Goal: Task Accomplishment & Management: Use online tool/utility

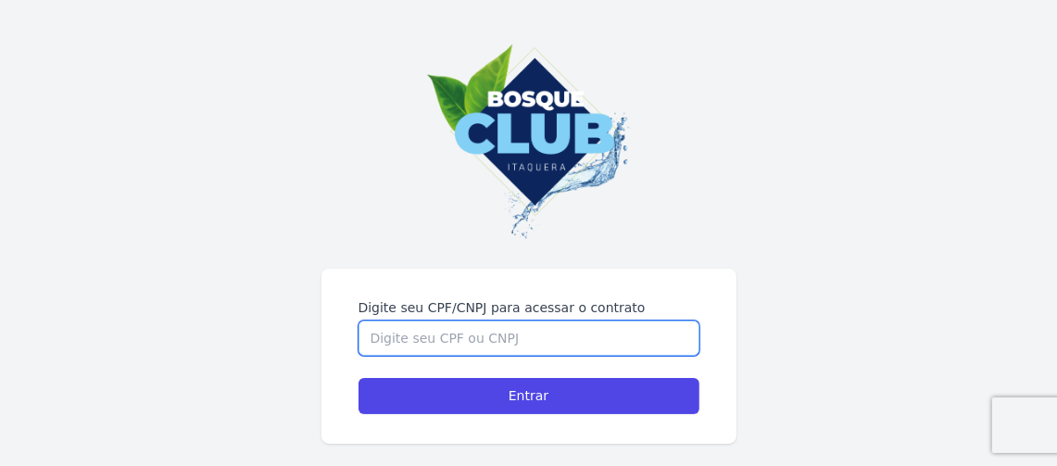
click at [426, 347] on input "Digite seu CPF/CNPJ para acessar o contrato" at bounding box center [528, 337] width 341 height 35
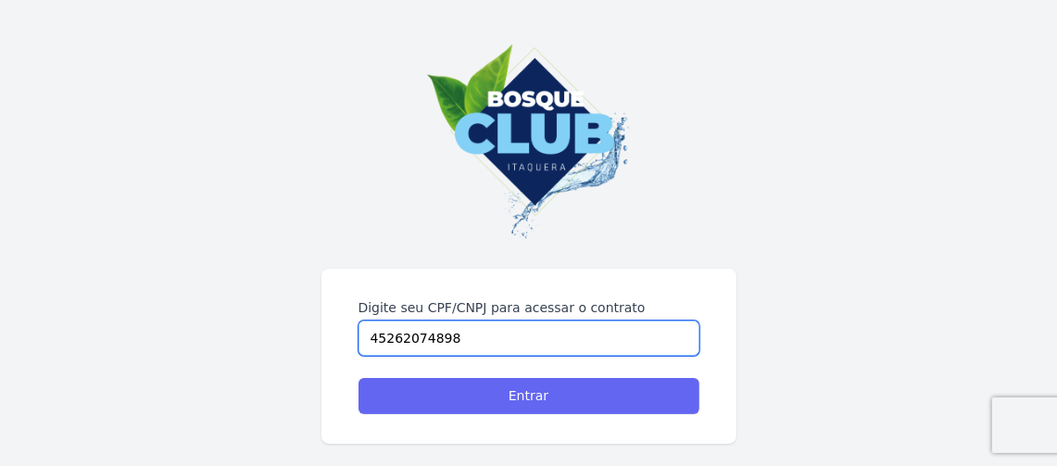
type input "45262074898"
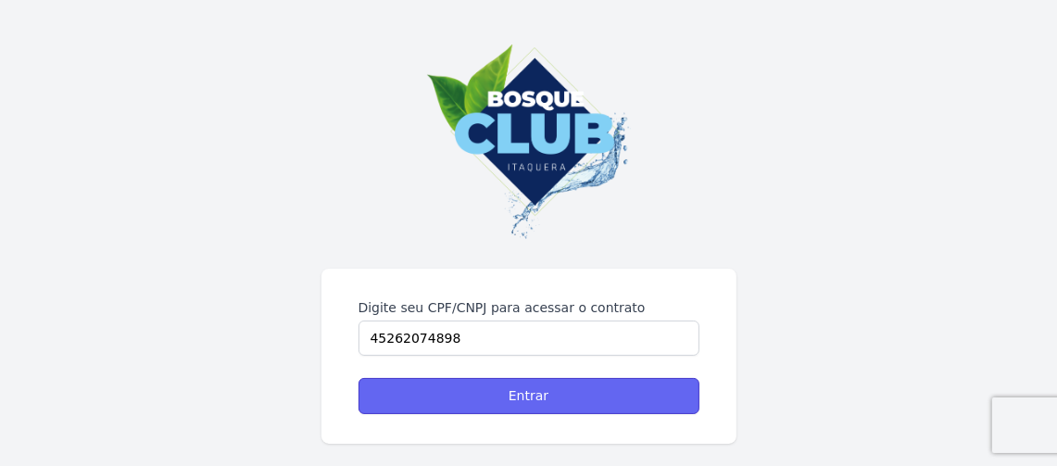
click at [585, 402] on input "Entrar" at bounding box center [528, 396] width 341 height 36
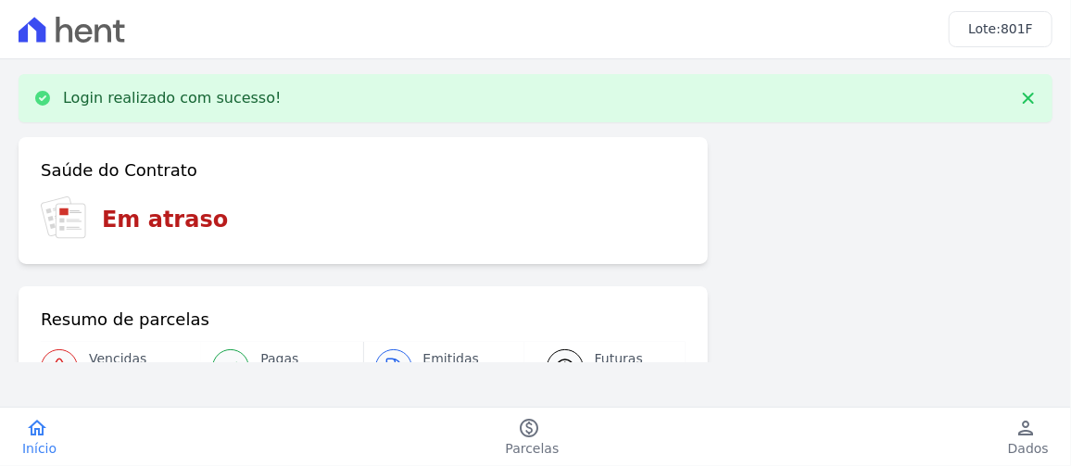
drag, startPoint x: 204, startPoint y: 228, endPoint x: 1030, endPoint y: 174, distance: 828.0
click at [1030, 174] on div "Saúde do Contrato Em atraso Resumo de parcelas Vencidas 1 Pagas 24 Emitidas 2 F…" at bounding box center [536, 403] width 1034 height 533
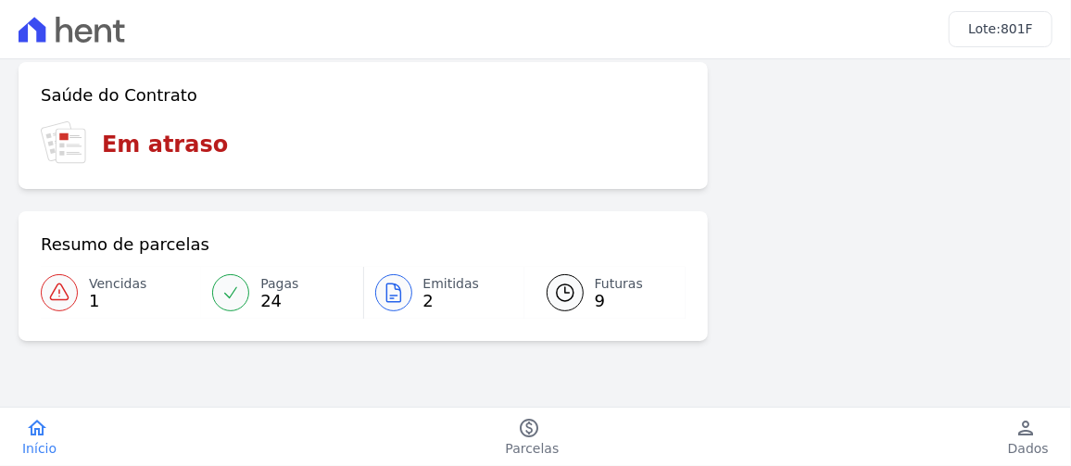
scroll to position [78, 0]
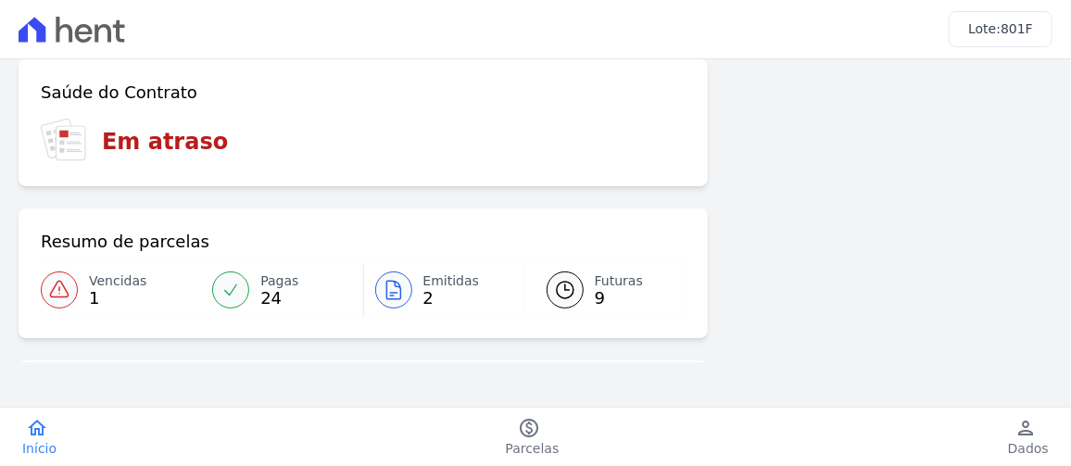
click at [64, 290] on icon at bounding box center [59, 290] width 22 height 22
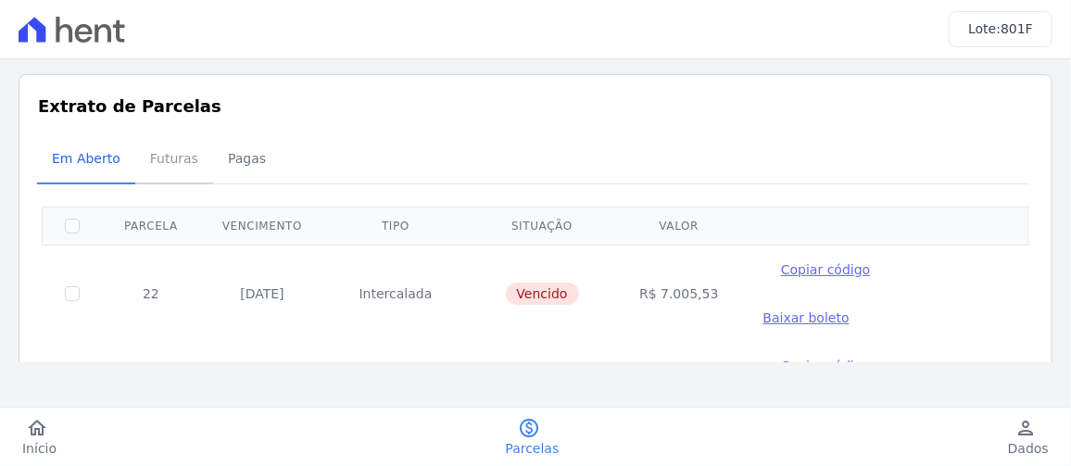
click at [175, 165] on span "Futuras" at bounding box center [174, 158] width 70 height 37
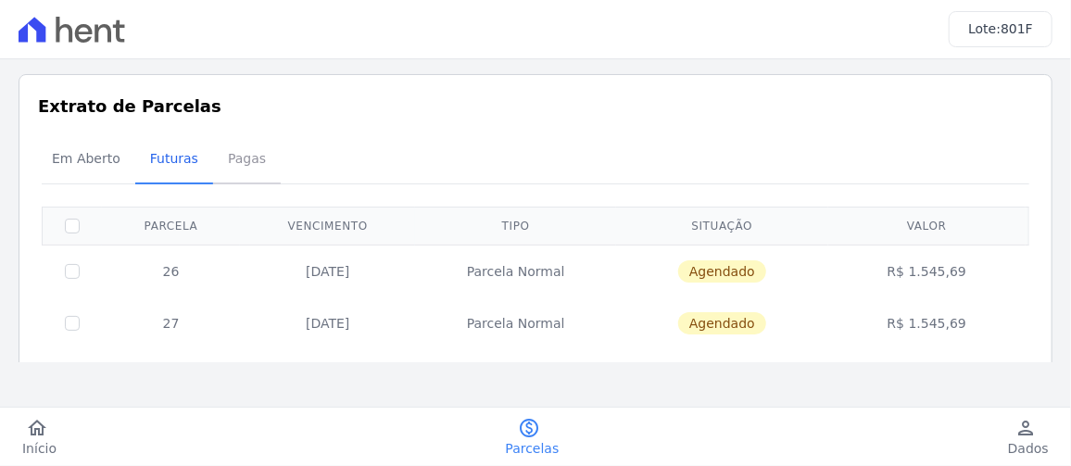
click at [238, 157] on span "Pagas" at bounding box center [247, 158] width 60 height 37
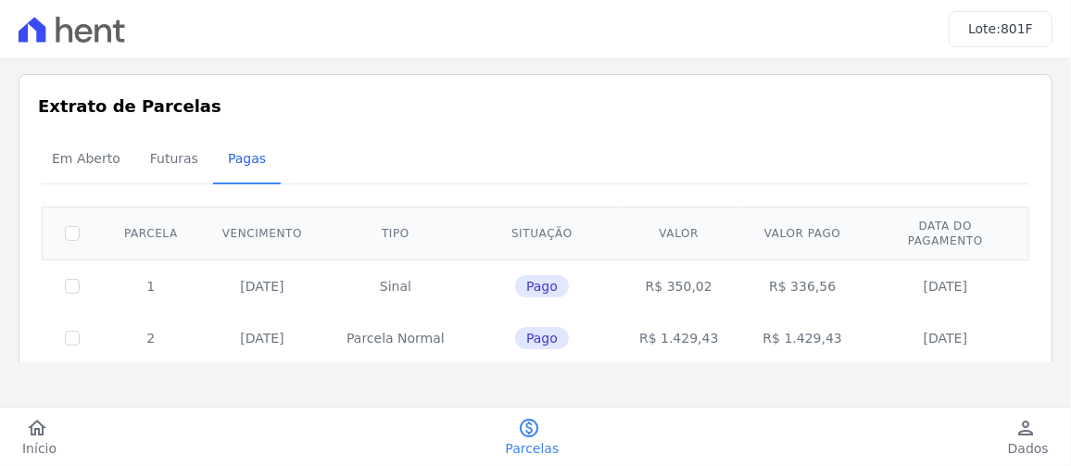
drag, startPoint x: 70, startPoint y: 47, endPoint x: 84, endPoint y: 27, distance: 24.7
click at [84, 27] on div "Lote: 801F" at bounding box center [535, 29] width 1071 height 59
click at [84, 27] on icon at bounding box center [72, 30] width 107 height 26
click at [29, 435] on icon "home" at bounding box center [37, 428] width 22 height 22
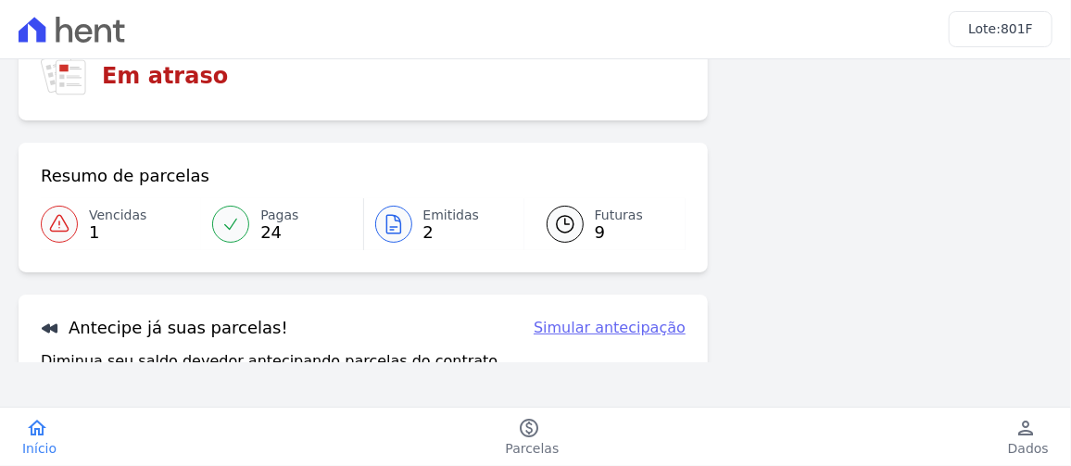
scroll to position [94, 0]
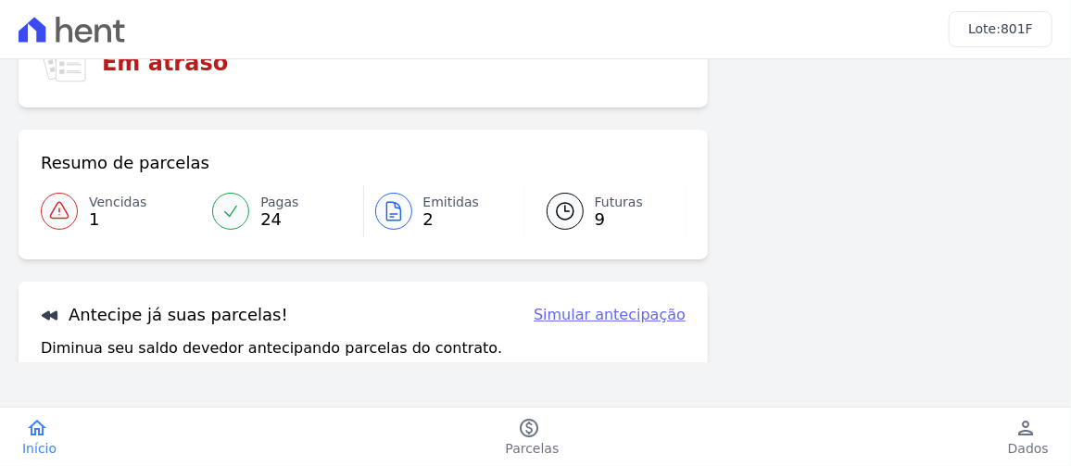
click at [434, 206] on span "Emitidas" at bounding box center [451, 202] width 57 height 19
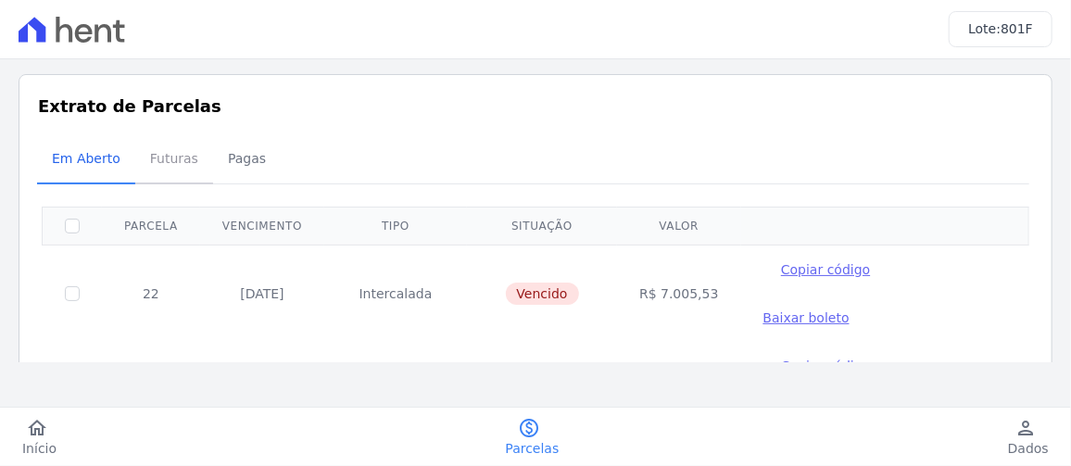
click at [158, 152] on span "Futuras" at bounding box center [174, 158] width 70 height 37
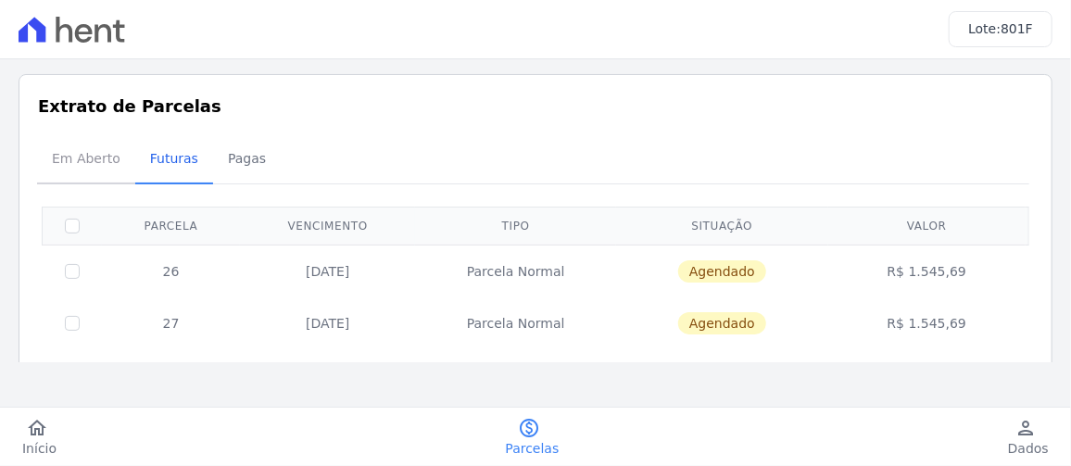
click at [119, 149] on span "Em Aberto" at bounding box center [86, 158] width 91 height 37
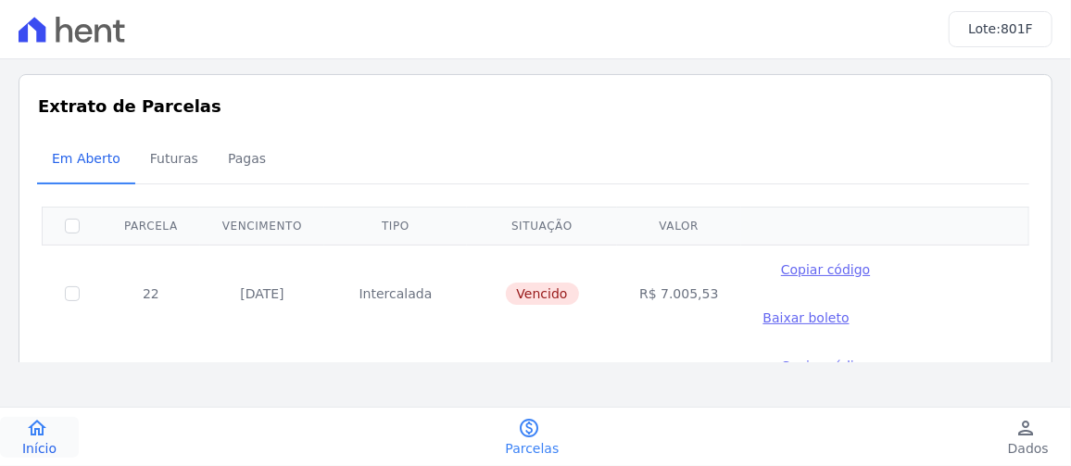
click at [43, 419] on icon "home" at bounding box center [37, 428] width 22 height 22
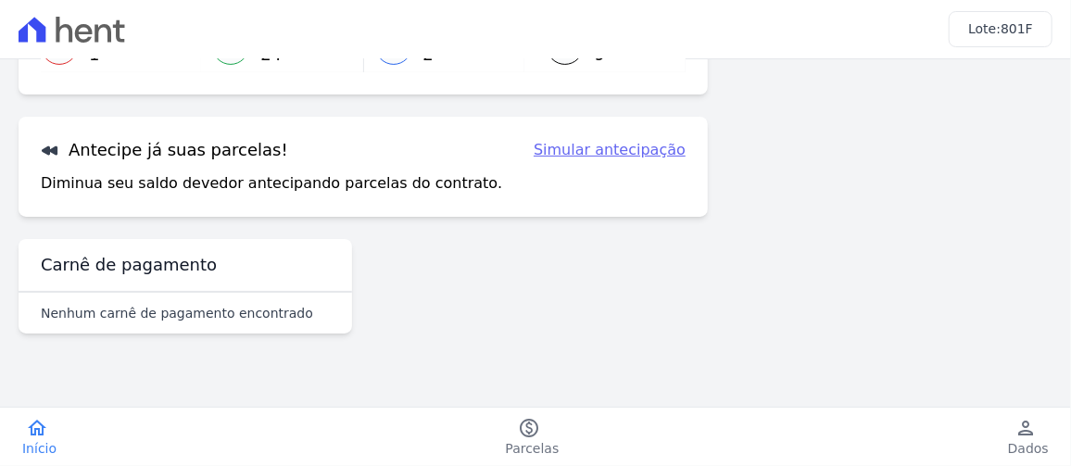
scroll to position [257, 0]
click at [619, 144] on link "Simular antecipação" at bounding box center [610, 152] width 152 height 22
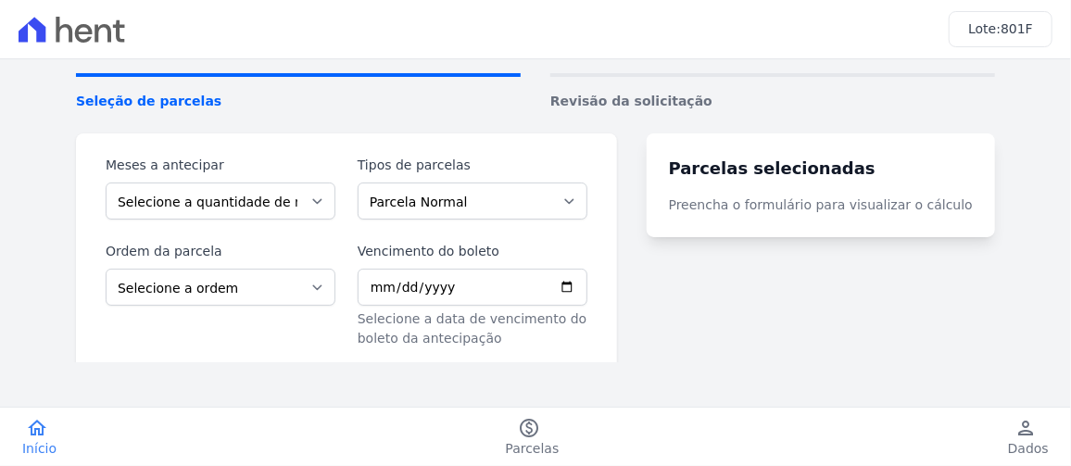
scroll to position [103, 0]
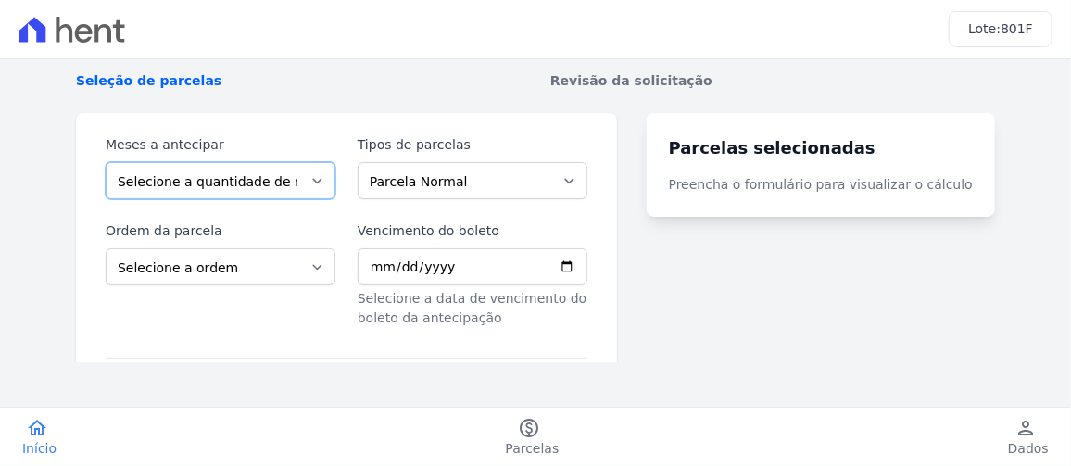
click at [305, 173] on select "Selecione a quantidade de meses a antecipar 1 2 3 4 5 6" at bounding box center [221, 180] width 230 height 37
select select "3"
click at [106, 162] on select "Selecione a quantidade de meses a antecipar 1 2 3 4 5 6" at bounding box center [221, 180] width 230 height 37
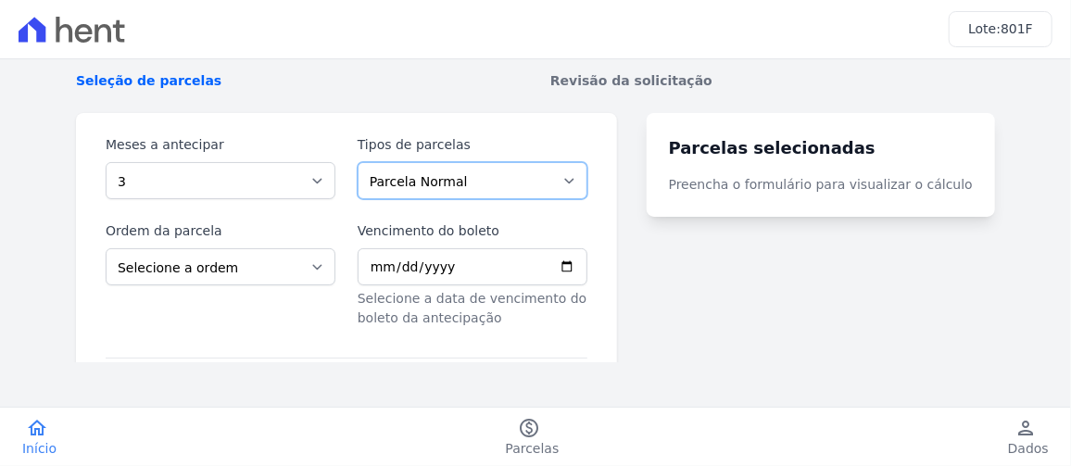
click at [392, 179] on select "Parcela Normal Intercalada Outros" at bounding box center [473, 180] width 230 height 37
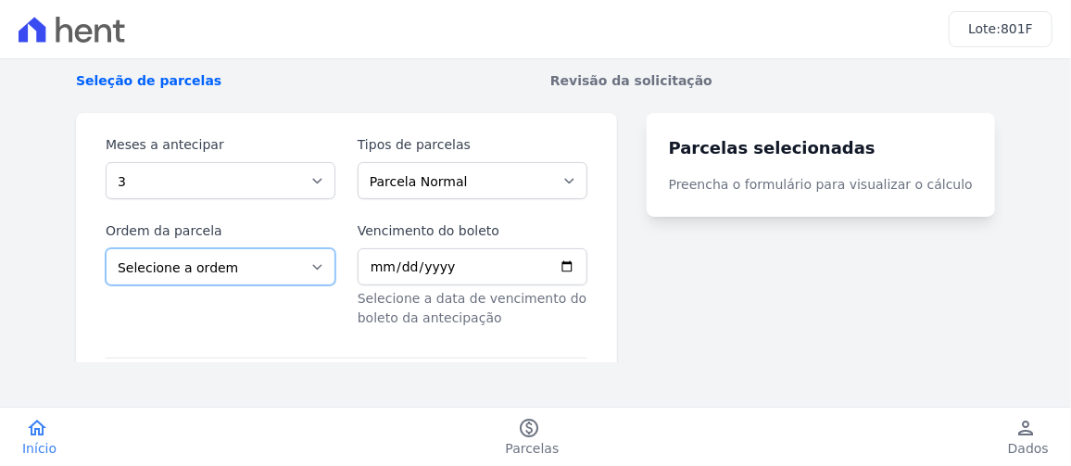
click at [277, 272] on select "Selecione a ordem Últimas parcelas Primeiras parcelas" at bounding box center [221, 266] width 230 height 37
select select "ending"
click at [106, 248] on select "Selecione a ordem Últimas parcelas Primeiras parcelas" at bounding box center [221, 266] width 230 height 37
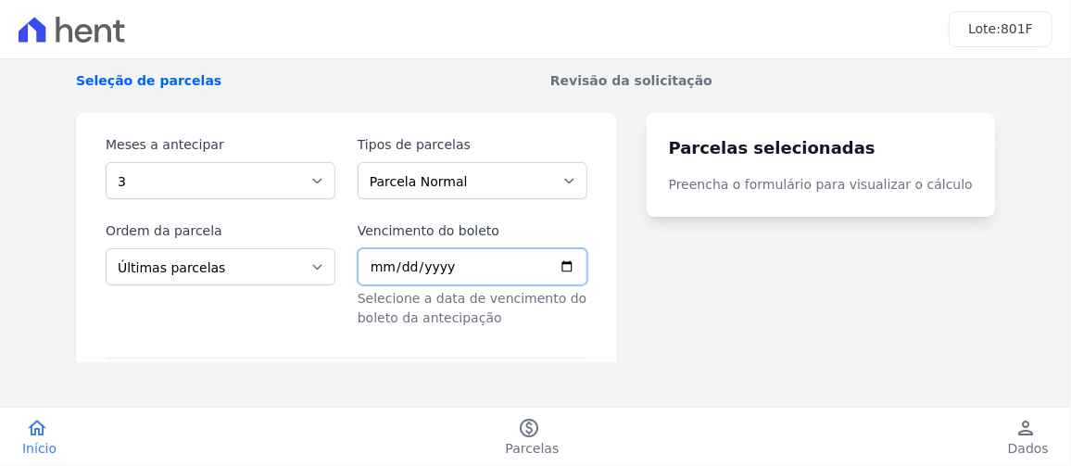
click at [587, 270] on input "Vencimento do boleto" at bounding box center [473, 266] width 230 height 37
type input "2025-11-30"
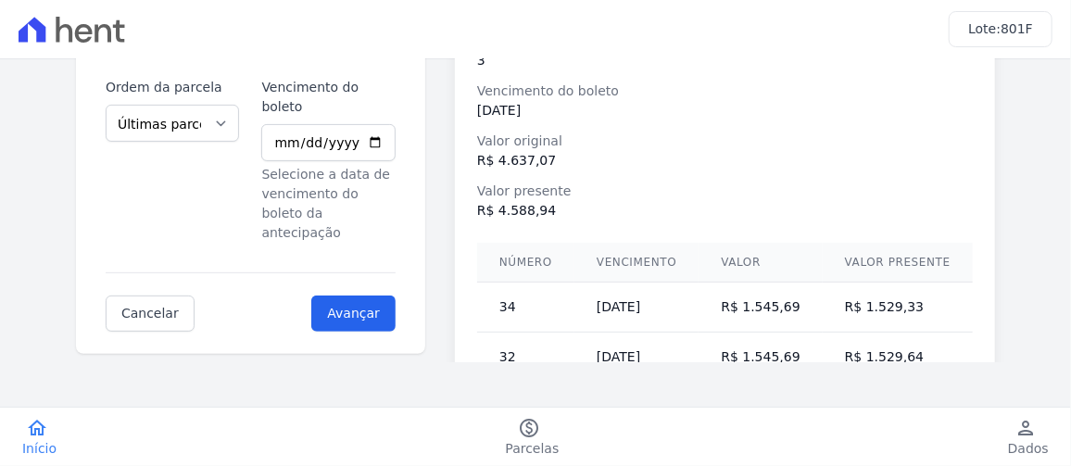
scroll to position [86, 0]
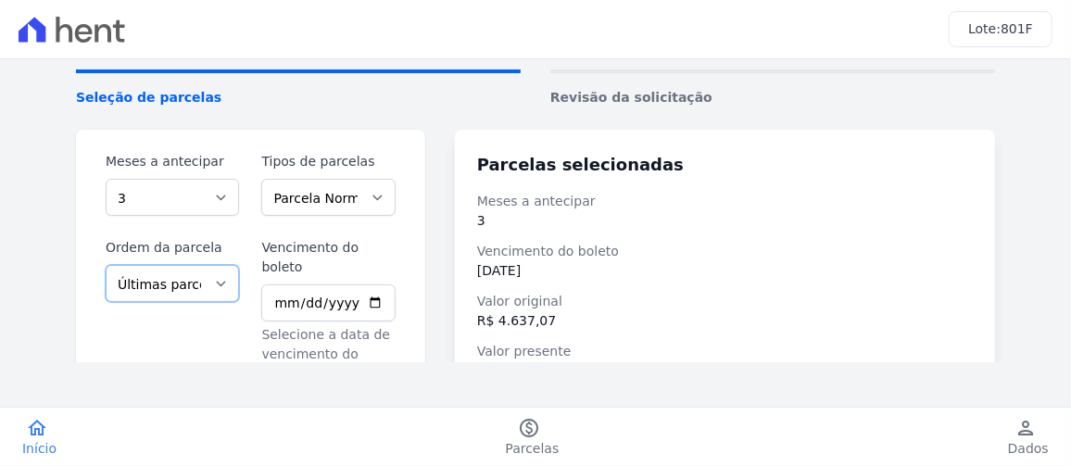
click at [218, 284] on select "Selecione a ordem Últimas parcelas Primeiras parcelas" at bounding box center [172, 283] width 133 height 37
click at [195, 283] on select "Selecione a ordem Últimas parcelas Primeiras parcelas" at bounding box center [172, 283] width 133 height 37
click at [321, 188] on select "Parcela Normal Intercalada Outros" at bounding box center [327, 197] width 133 height 37
select select "interleaved"
click at [269, 179] on select "Parcela Normal Intercalada Outros" at bounding box center [327, 197] width 133 height 37
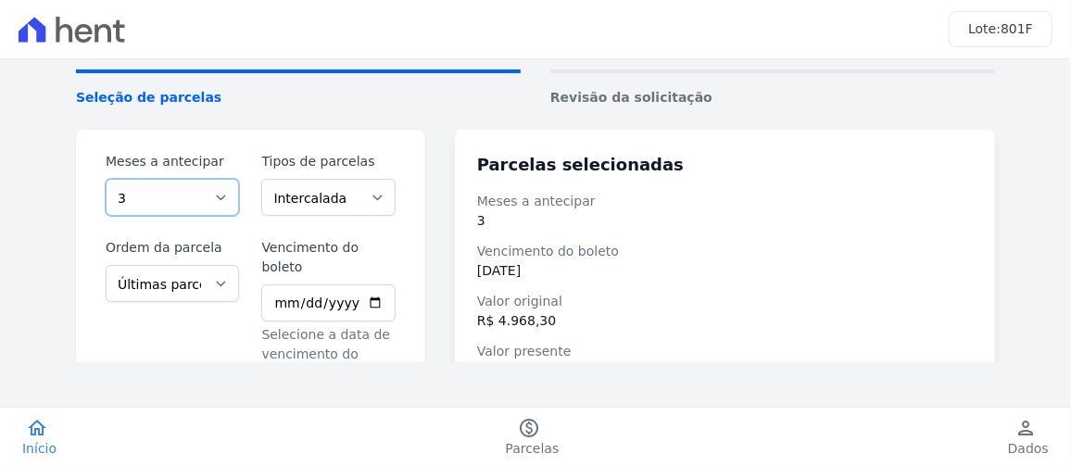
click at [218, 181] on select "Selecione a quantidade de meses a antecipar 1 2 3 4 5 6" at bounding box center [172, 197] width 133 height 37
select select "1"
click at [106, 179] on select "Selecione a quantidade de meses a antecipar 1 2 3 4 5 6" at bounding box center [172, 197] width 133 height 37
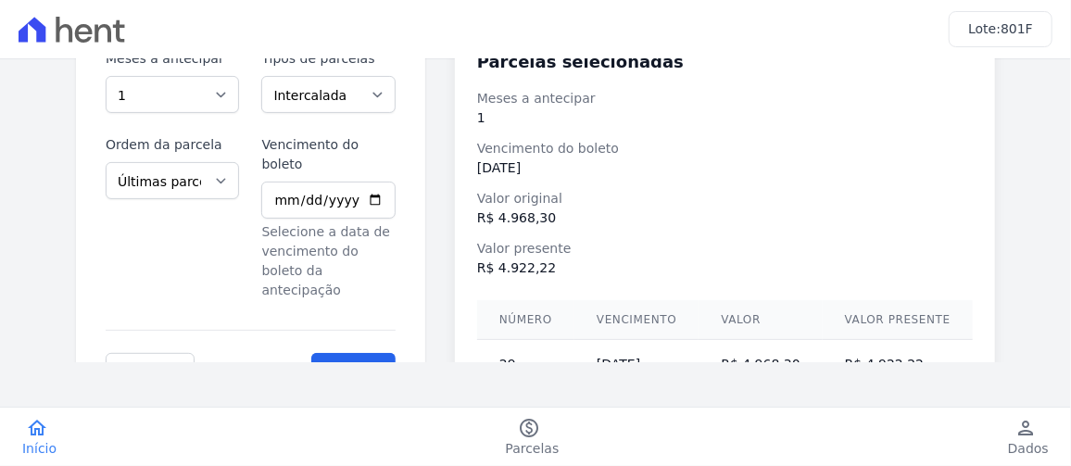
scroll to position [176, 0]
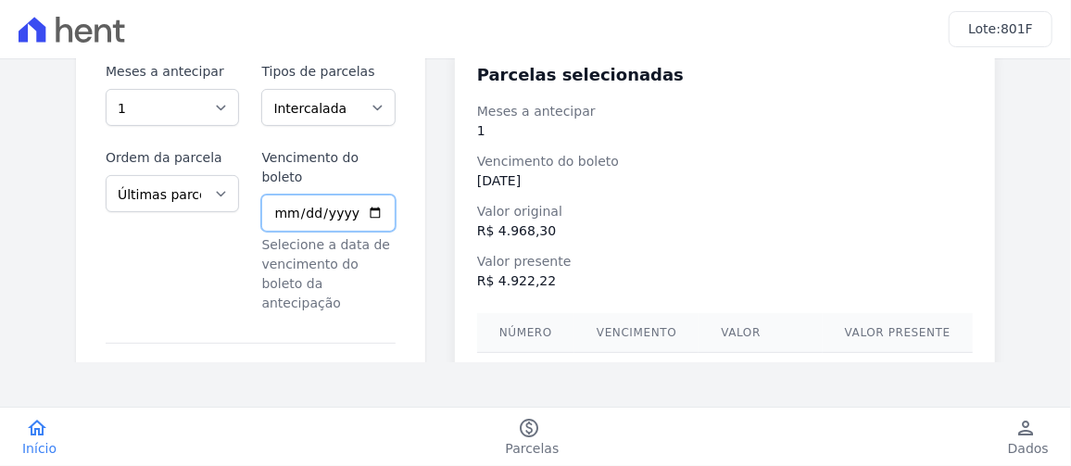
click at [395, 198] on input "2025-11-30" at bounding box center [327, 213] width 133 height 37
type input "2025-09-30"
click at [641, 173] on dd "30/11/2025" at bounding box center [725, 180] width 496 height 19
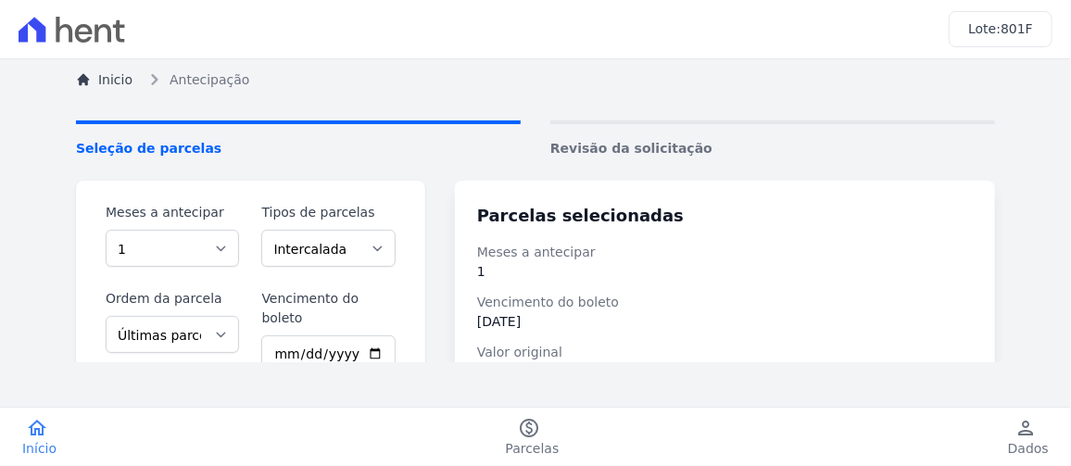
scroll to position [0, 0]
